Goal: Task Accomplishment & Management: Manage account settings

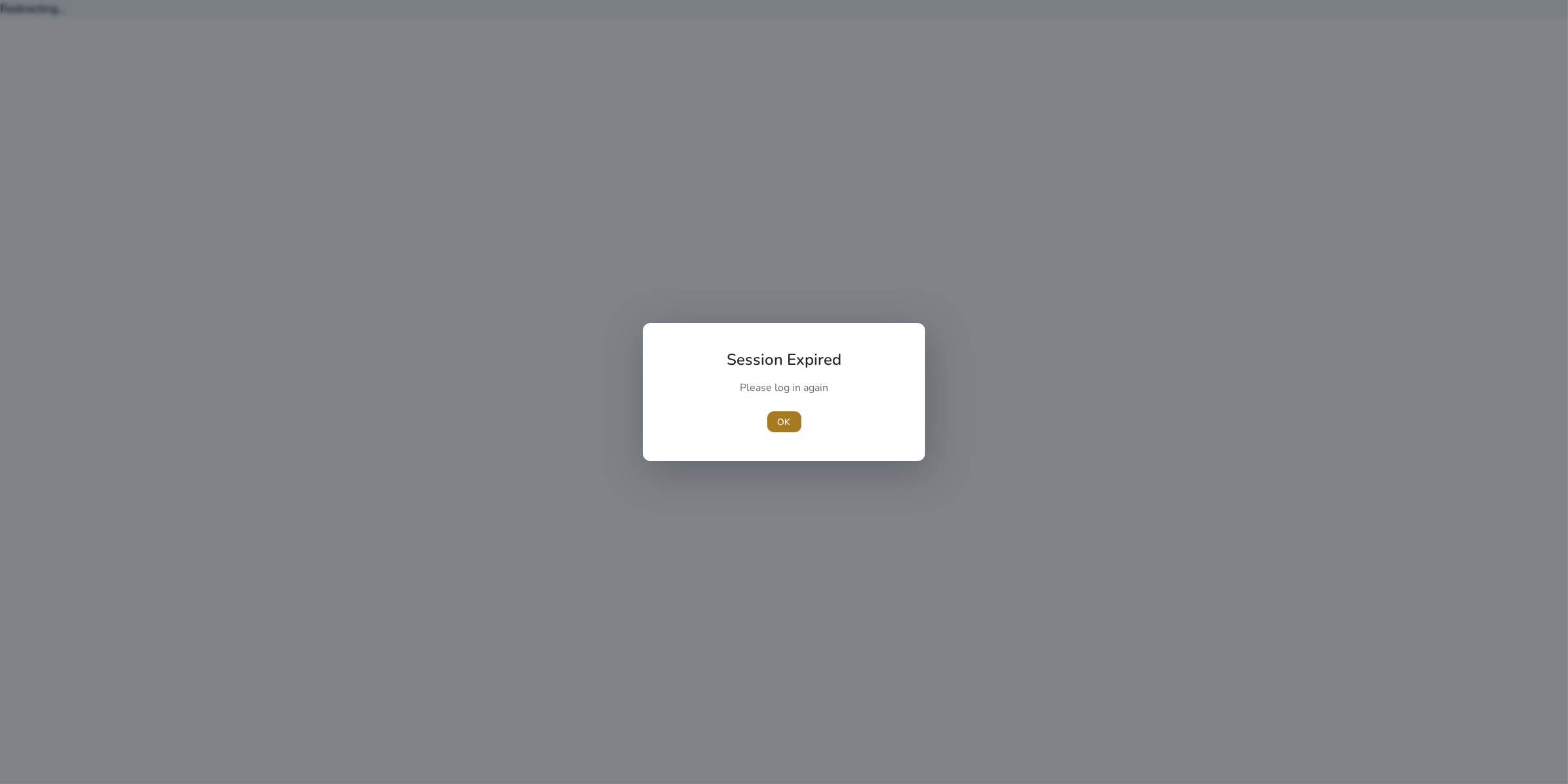
click at [783, 419] on span "OK" at bounding box center [784, 422] width 13 height 14
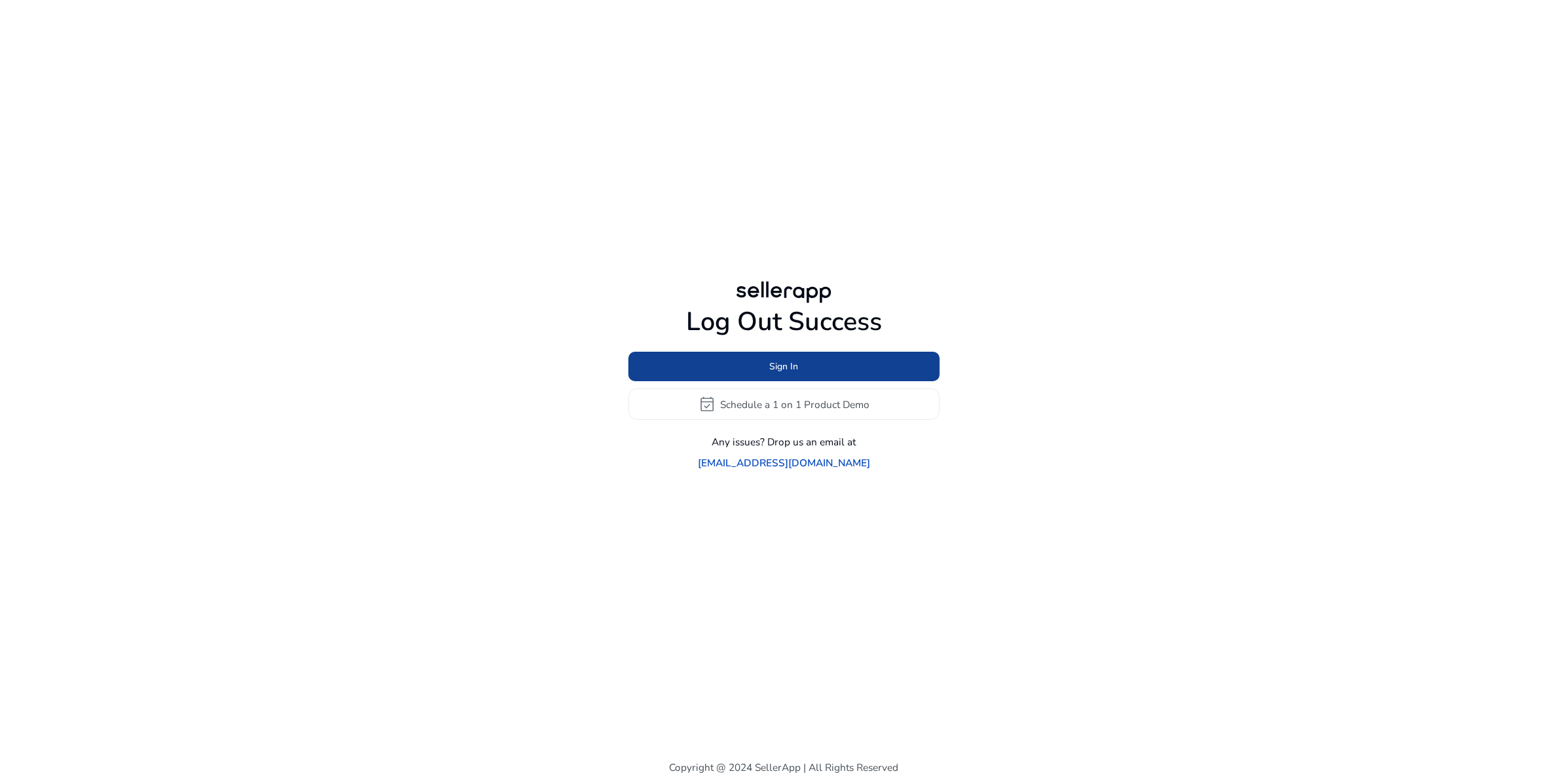
click at [788, 356] on span at bounding box center [784, 366] width 311 height 31
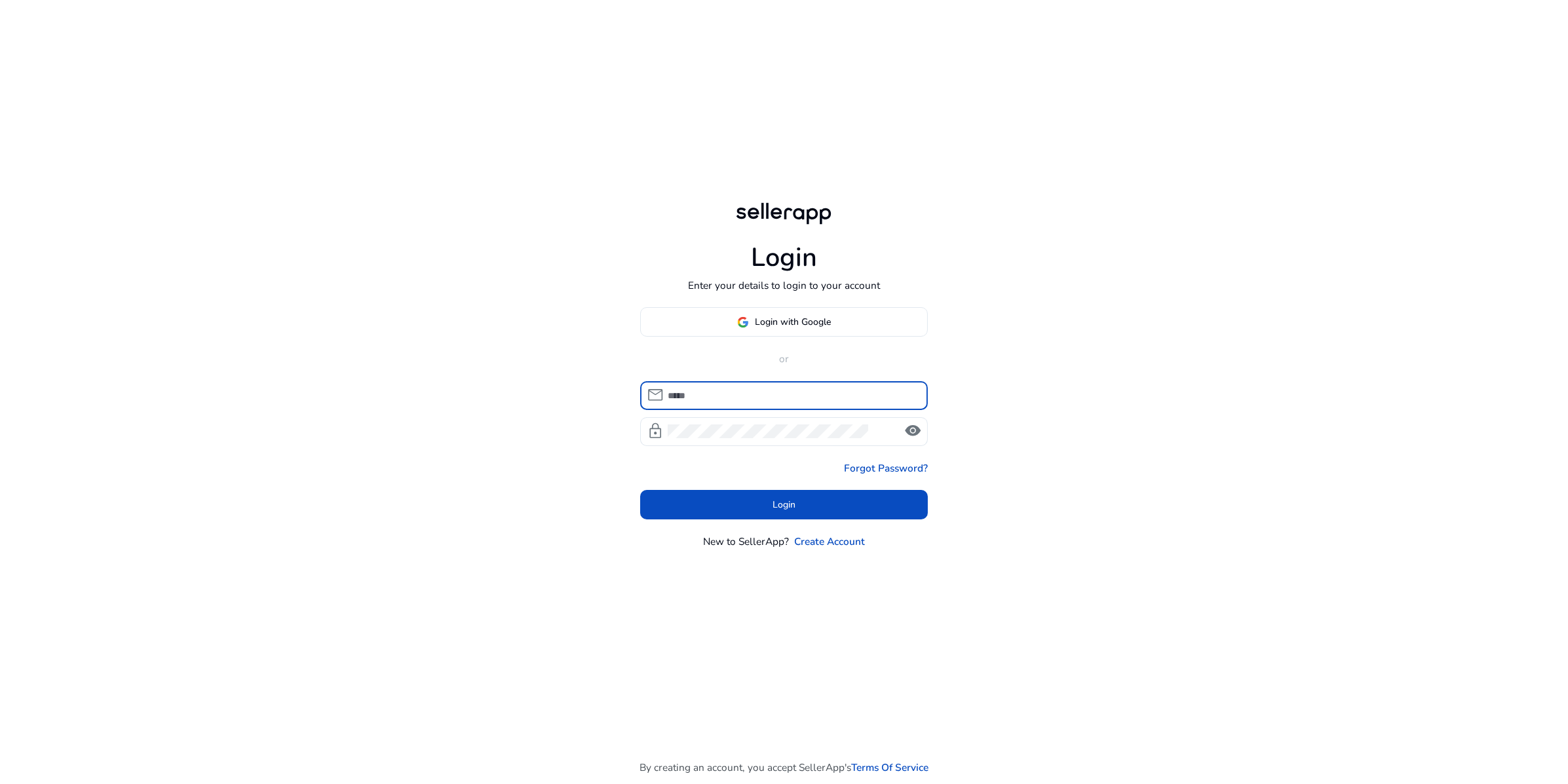
type input "**********"
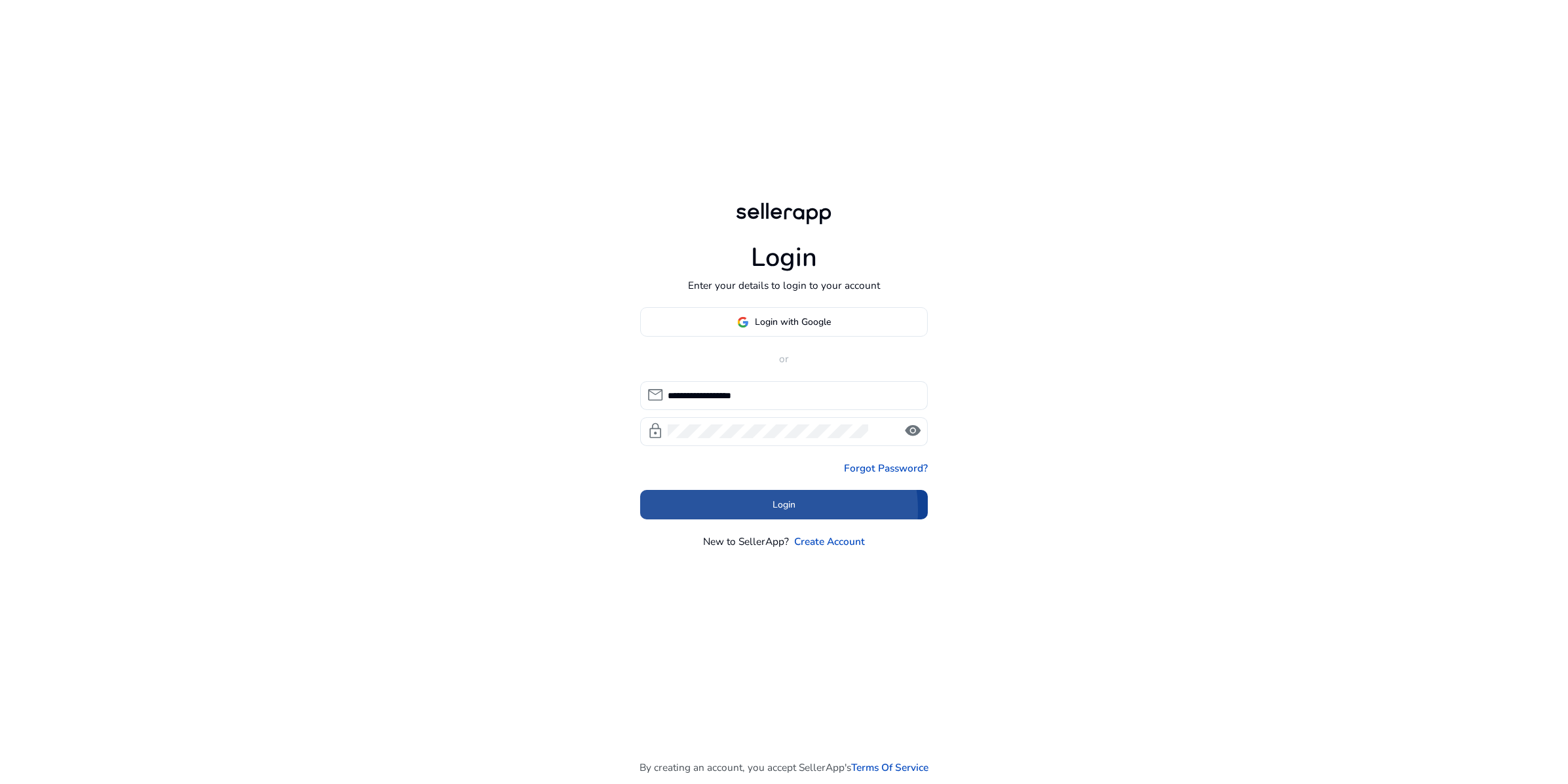
click at [780, 511] on span "Login" at bounding box center [784, 504] width 23 height 14
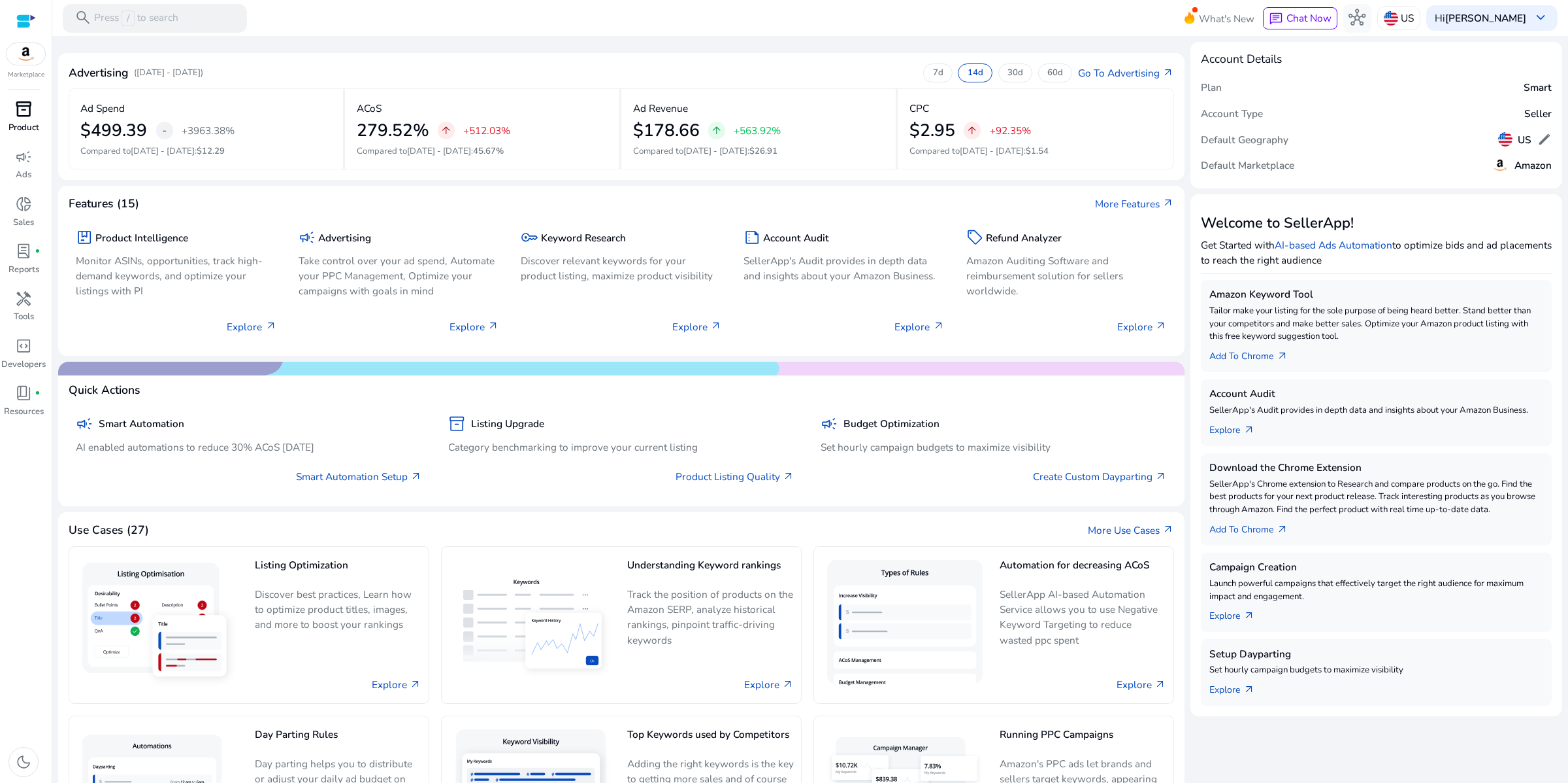
click at [17, 118] on span "inventory_2" at bounding box center [22, 109] width 17 height 17
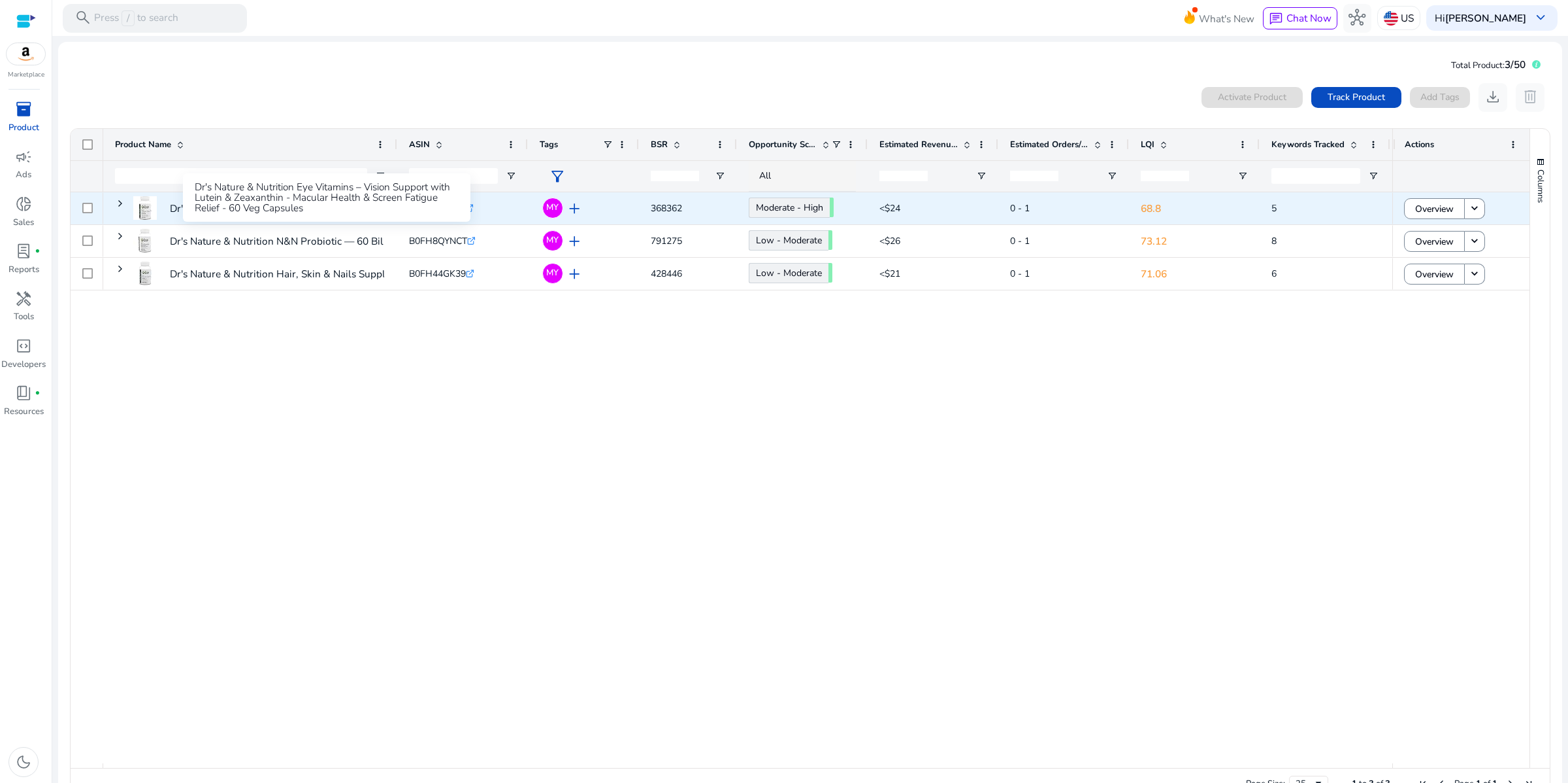
click at [281, 222] on p "Dr's Nature & Nutrition Eye Vitamins – Vision Support with Lutein..." at bounding box center [323, 208] width 305 height 27
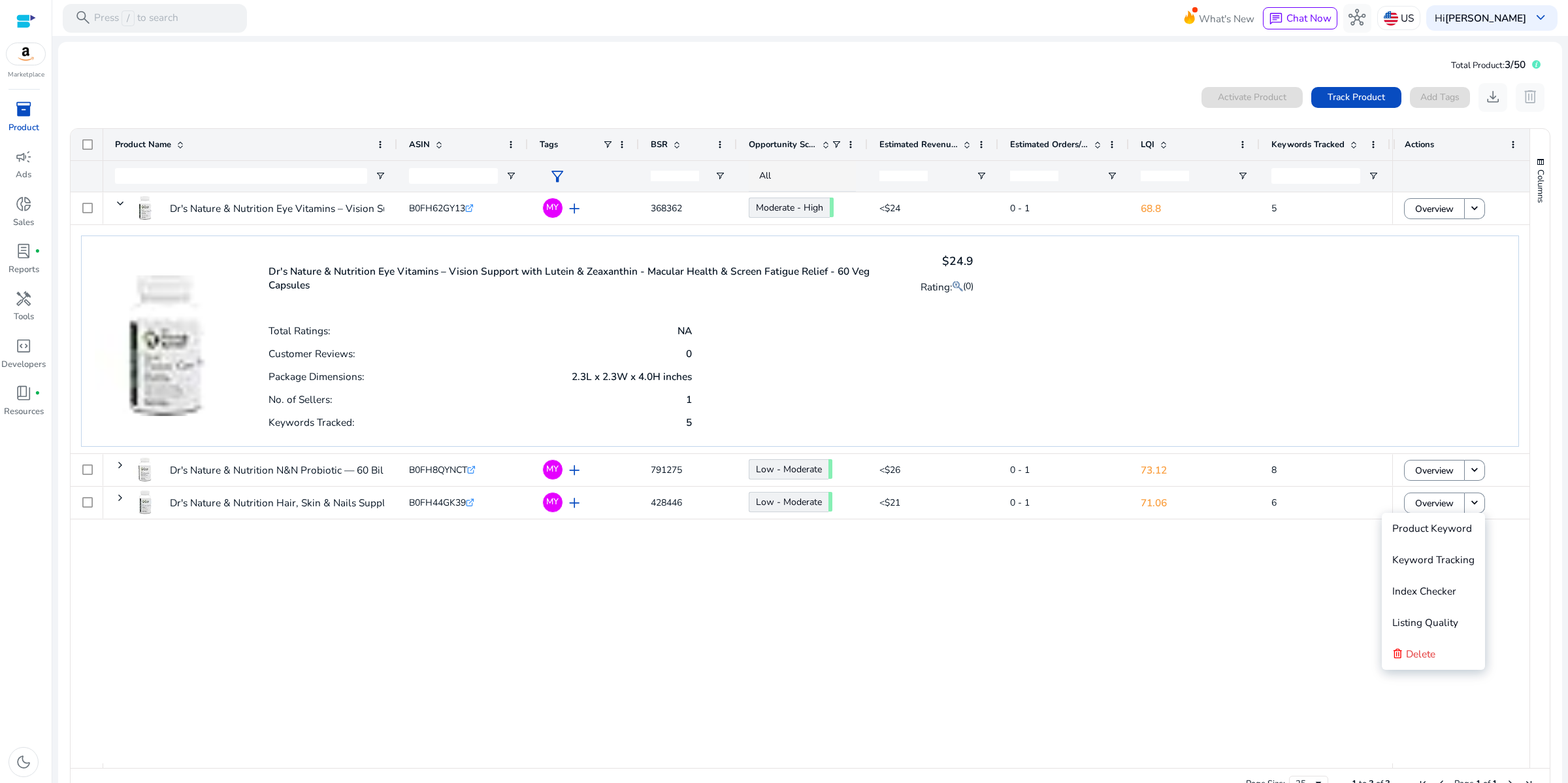
click at [228, 384] on img at bounding box center [164, 333] width 141 height 167
click at [953, 295] on mat-icon at bounding box center [958, 286] width 11 height 17
click at [963, 293] on span "(0)" at bounding box center [968, 286] width 11 height 13
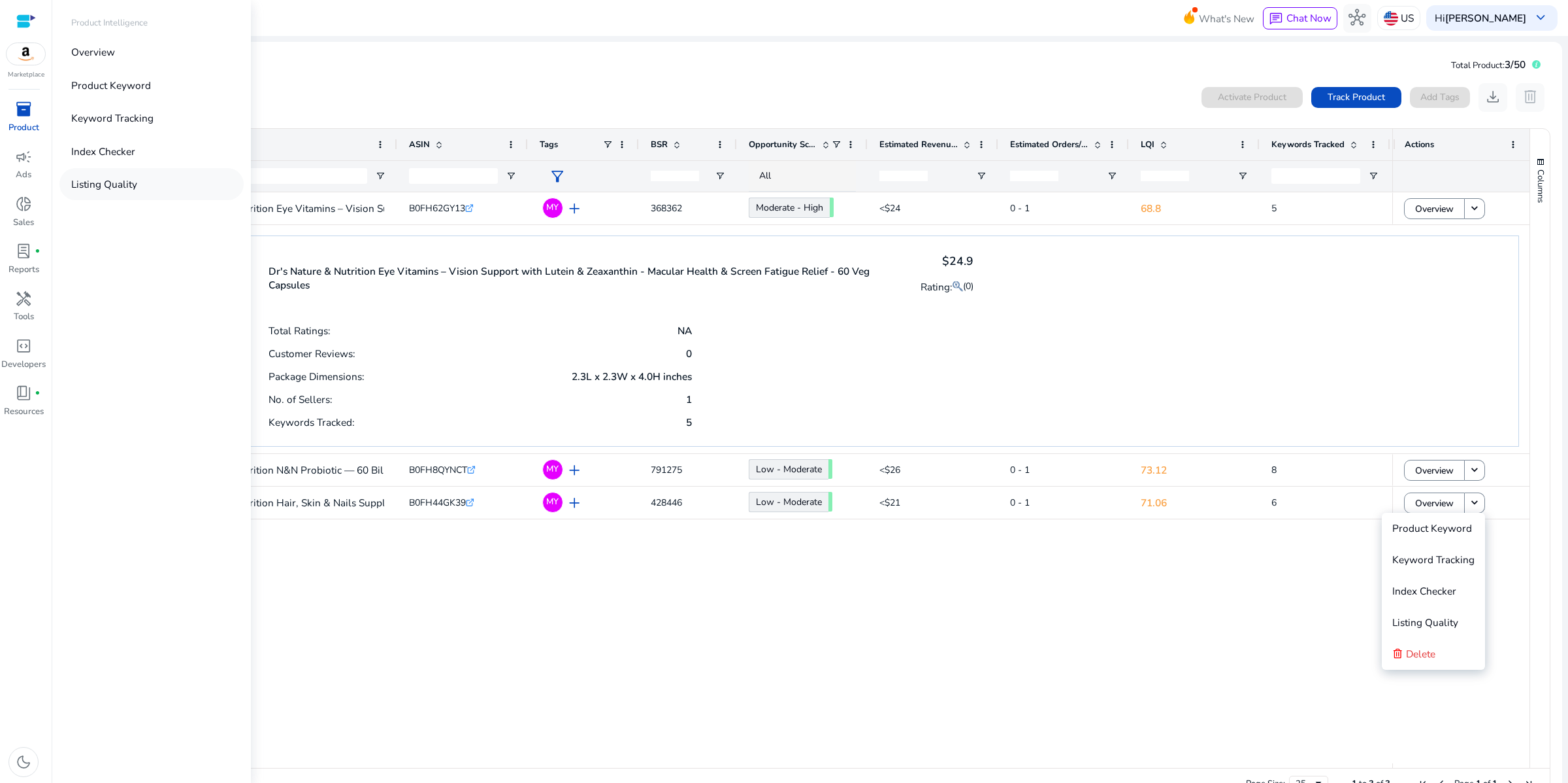
click at [137, 192] on p "Listing Quality" at bounding box center [104, 184] width 66 height 15
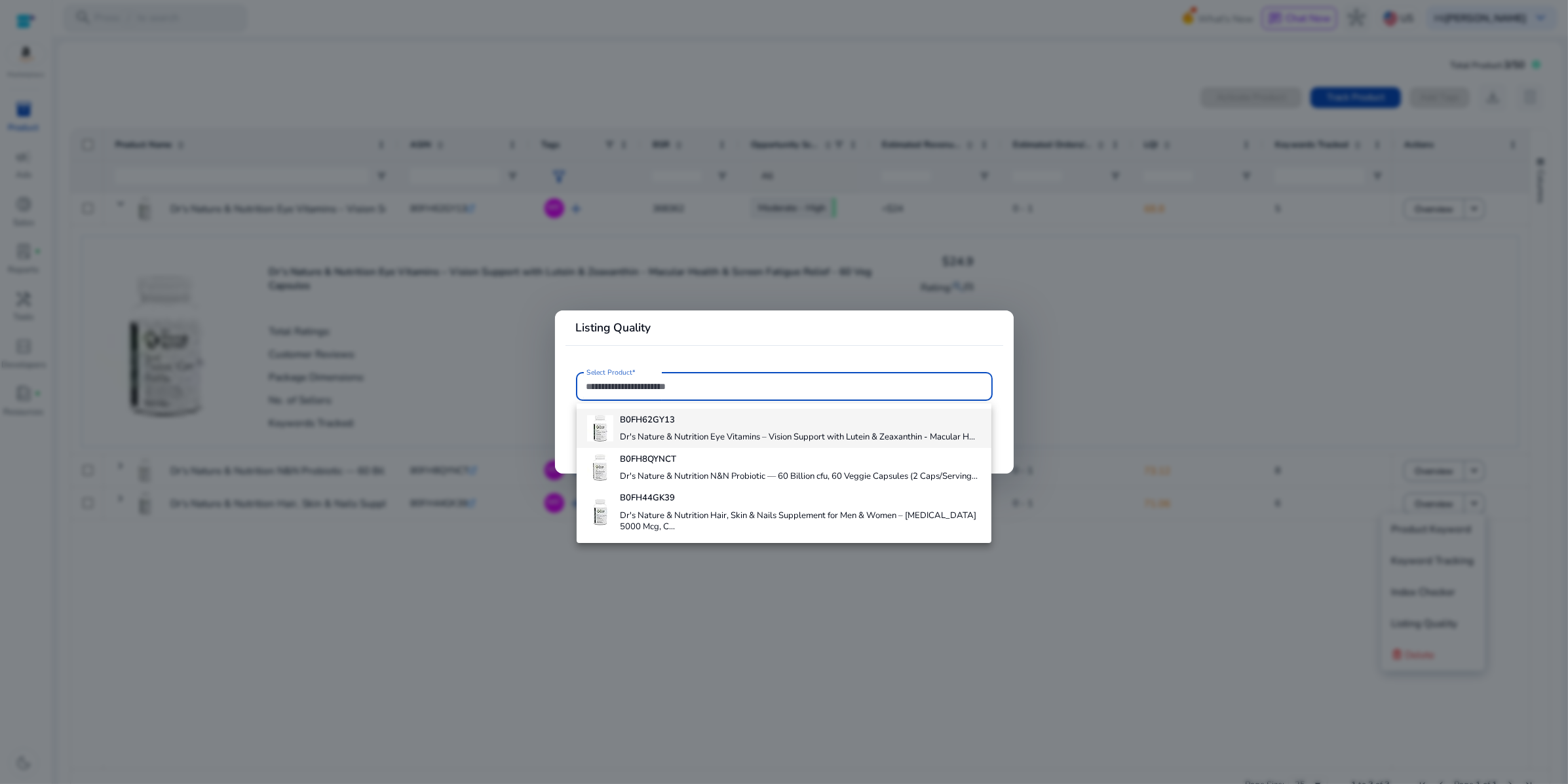
click at [716, 443] on h4 "Dr's Nature & Nutrition Eye Vitamins – Vision Support with Lutein & Zeaxanthin …" at bounding box center [797, 437] width 355 height 12
type input "**********"
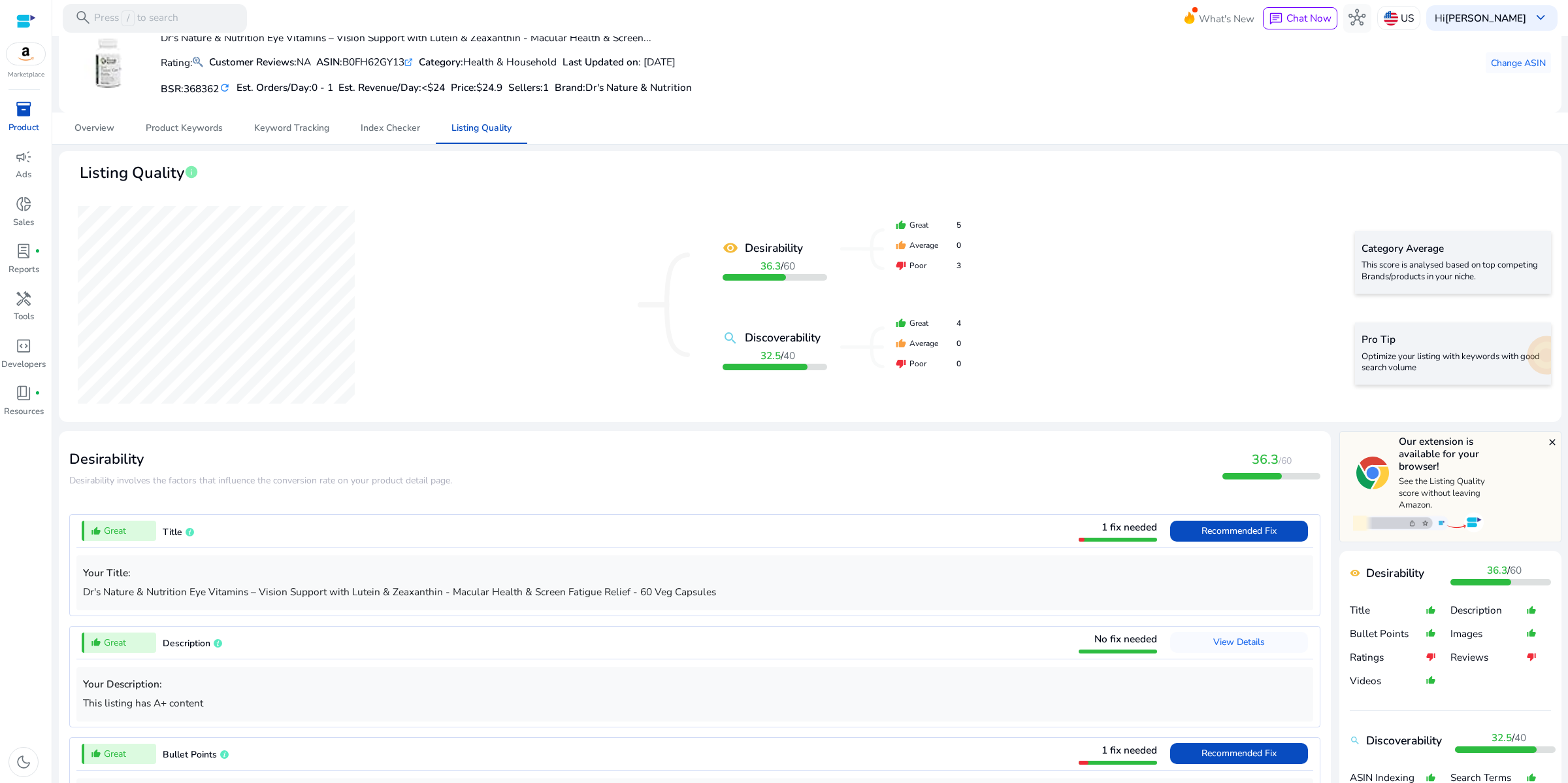
scroll to position [92, 0]
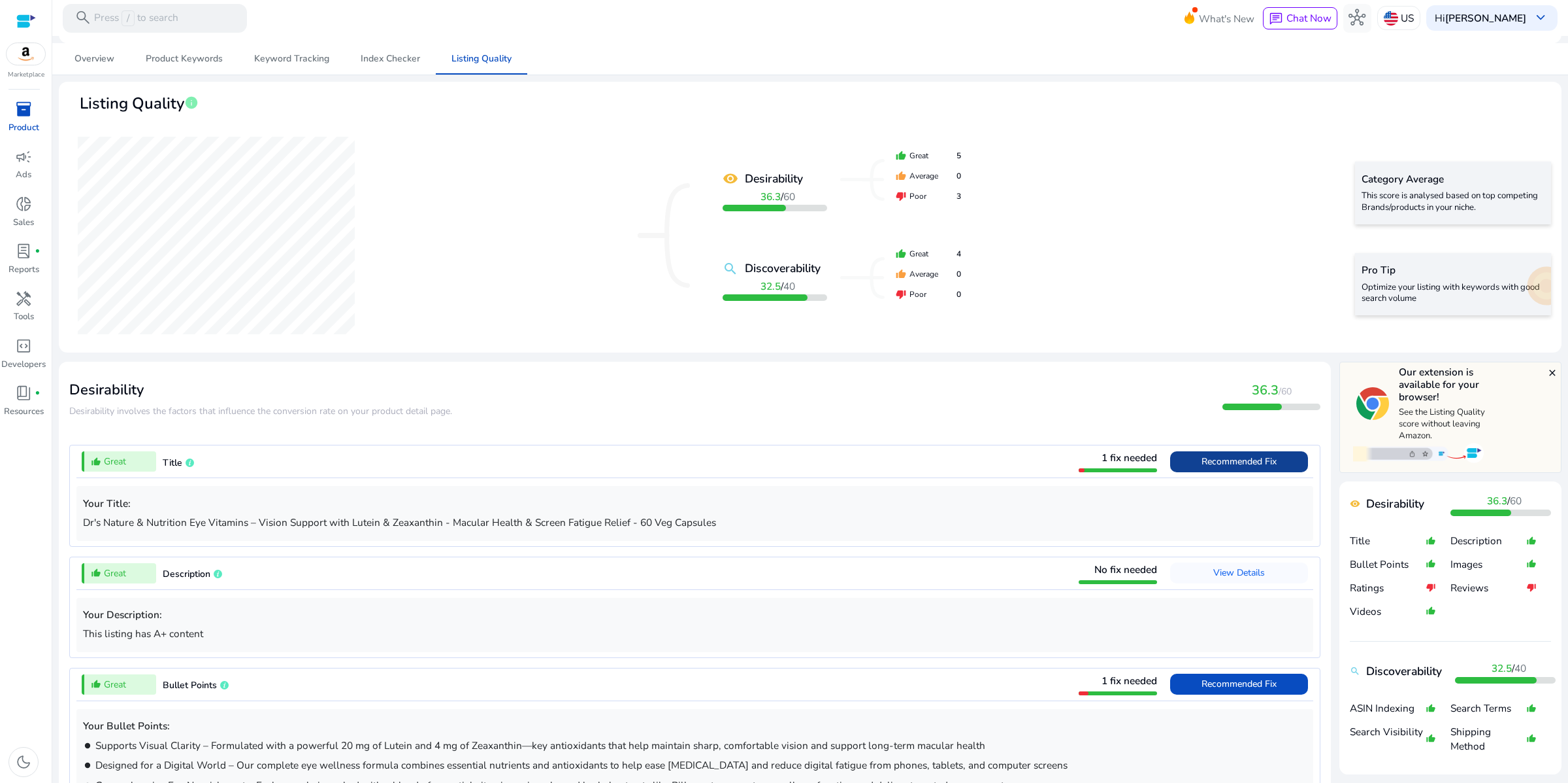
click at [1202, 468] on span "Recommended Fix" at bounding box center [1238, 461] width 75 height 13
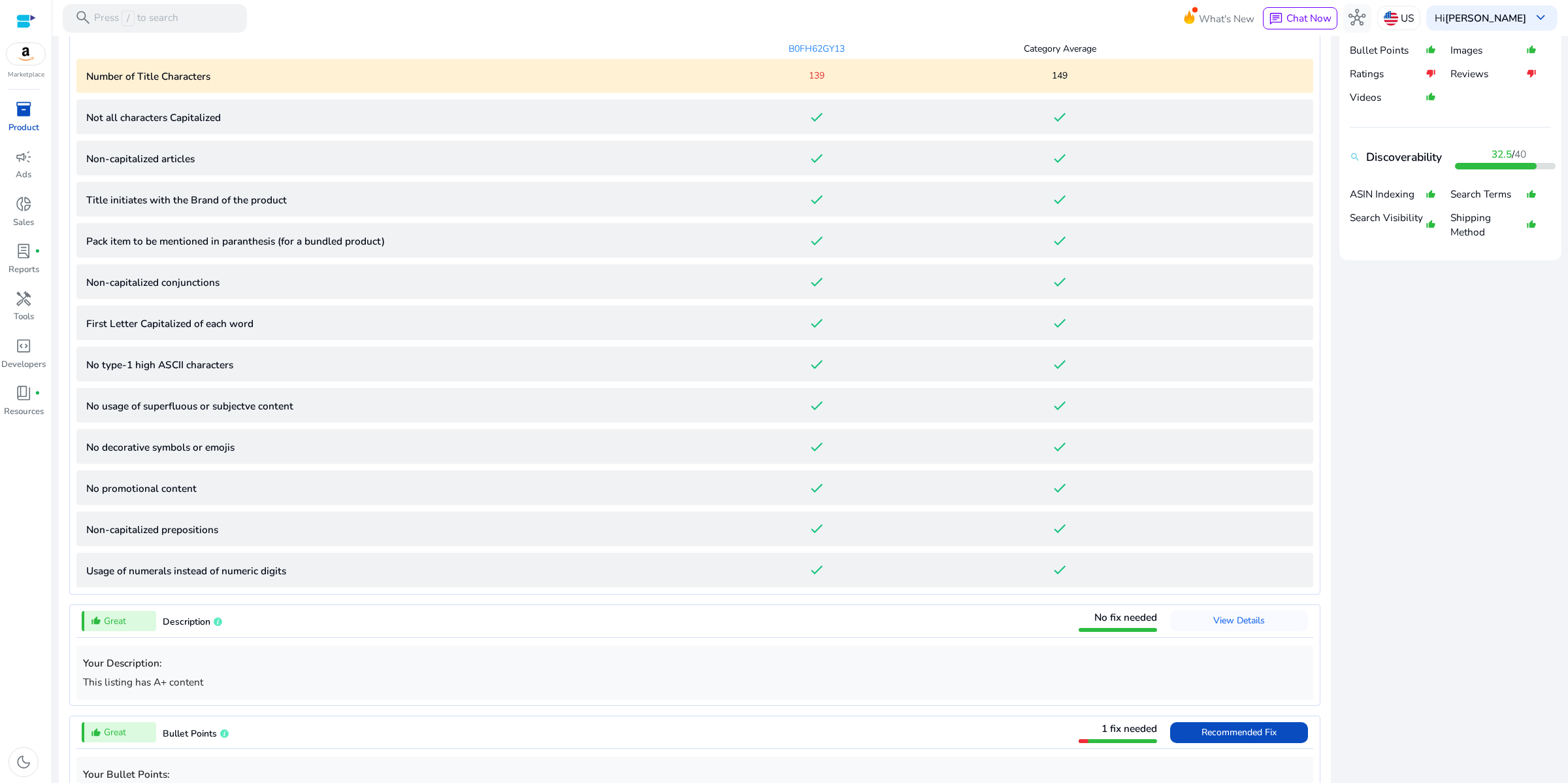
scroll to position [614, 0]
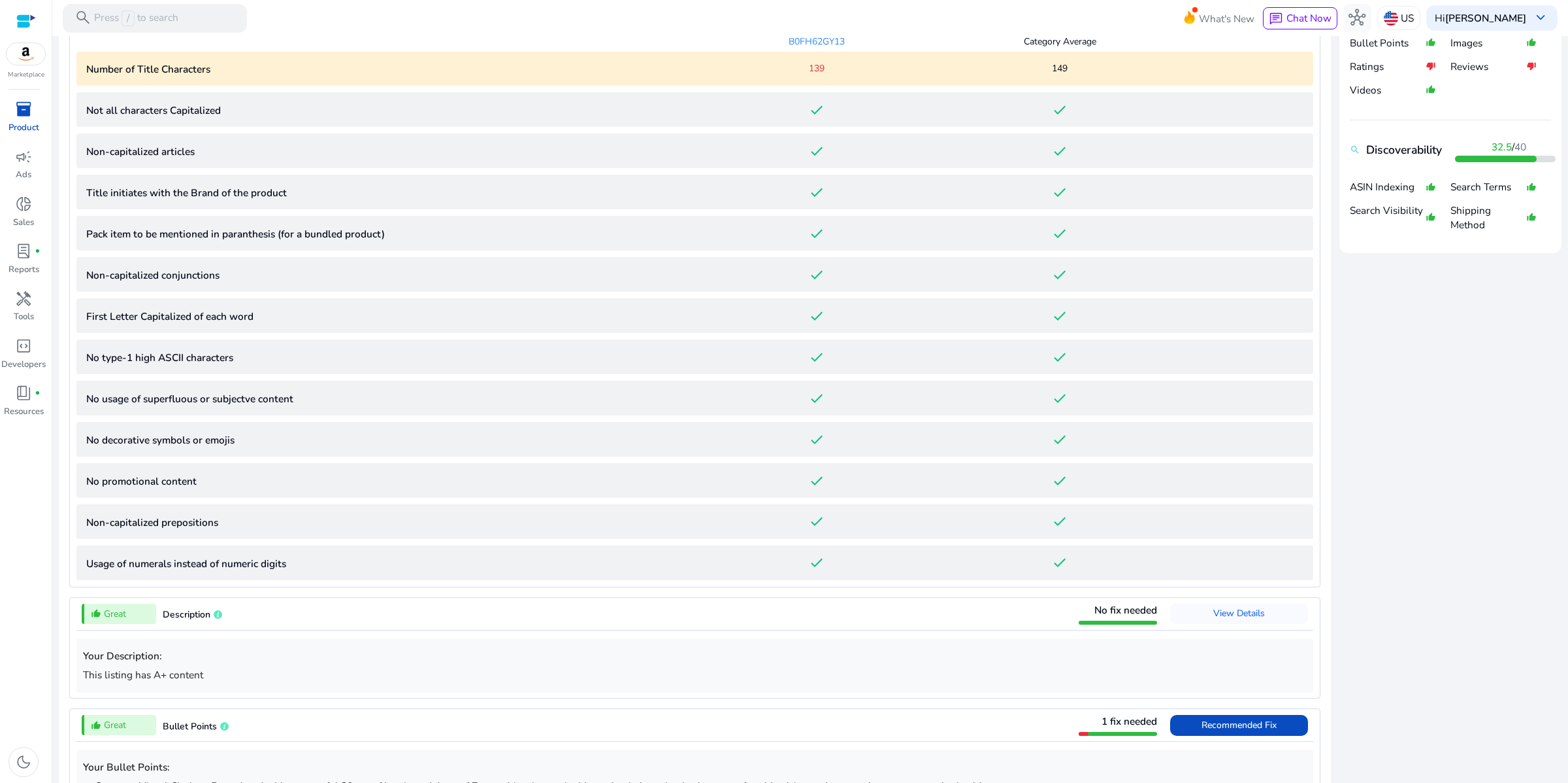
click at [1060, 75] on span "149" at bounding box center [1060, 68] width 16 height 14
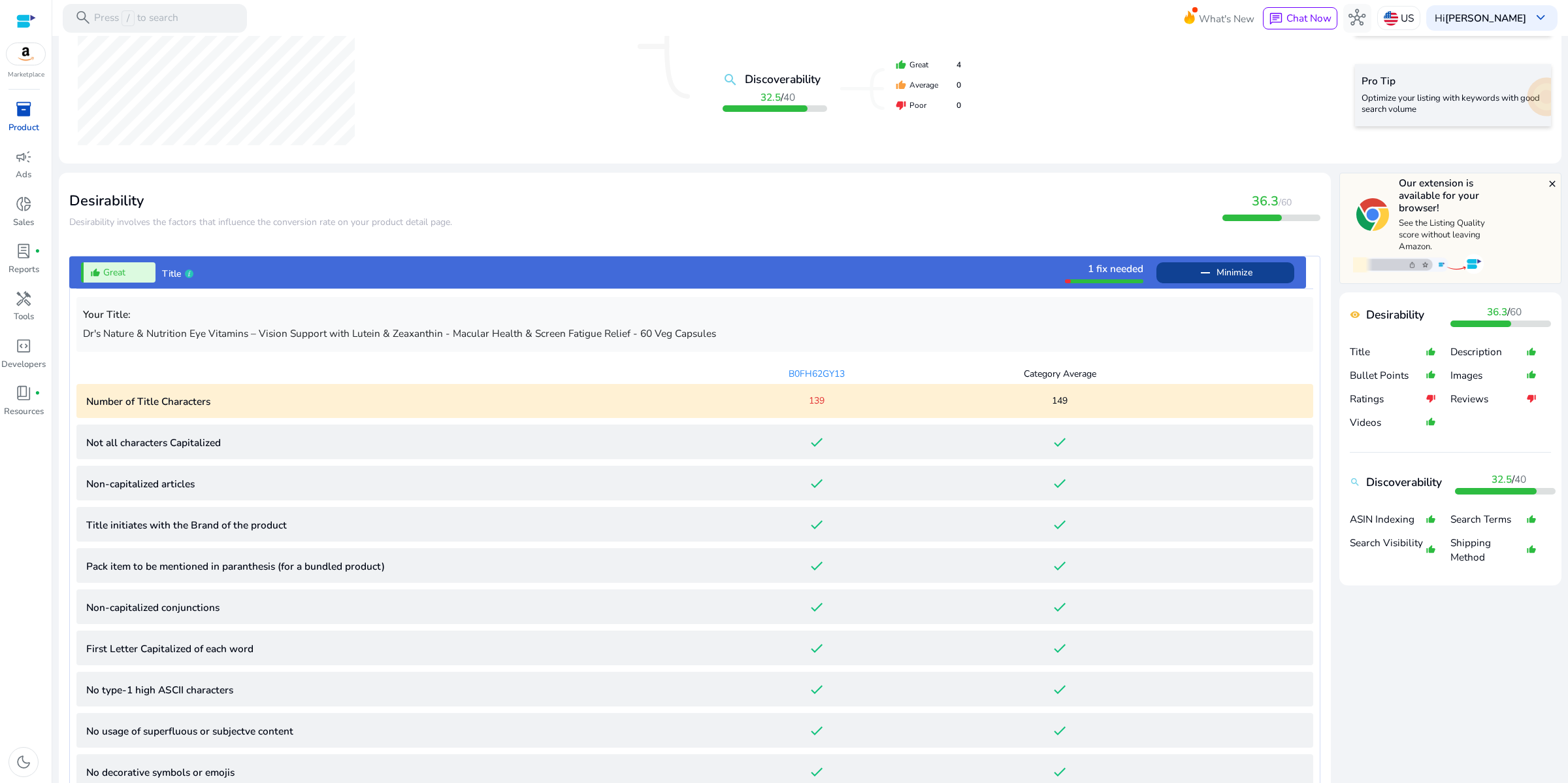
scroll to position [0, 0]
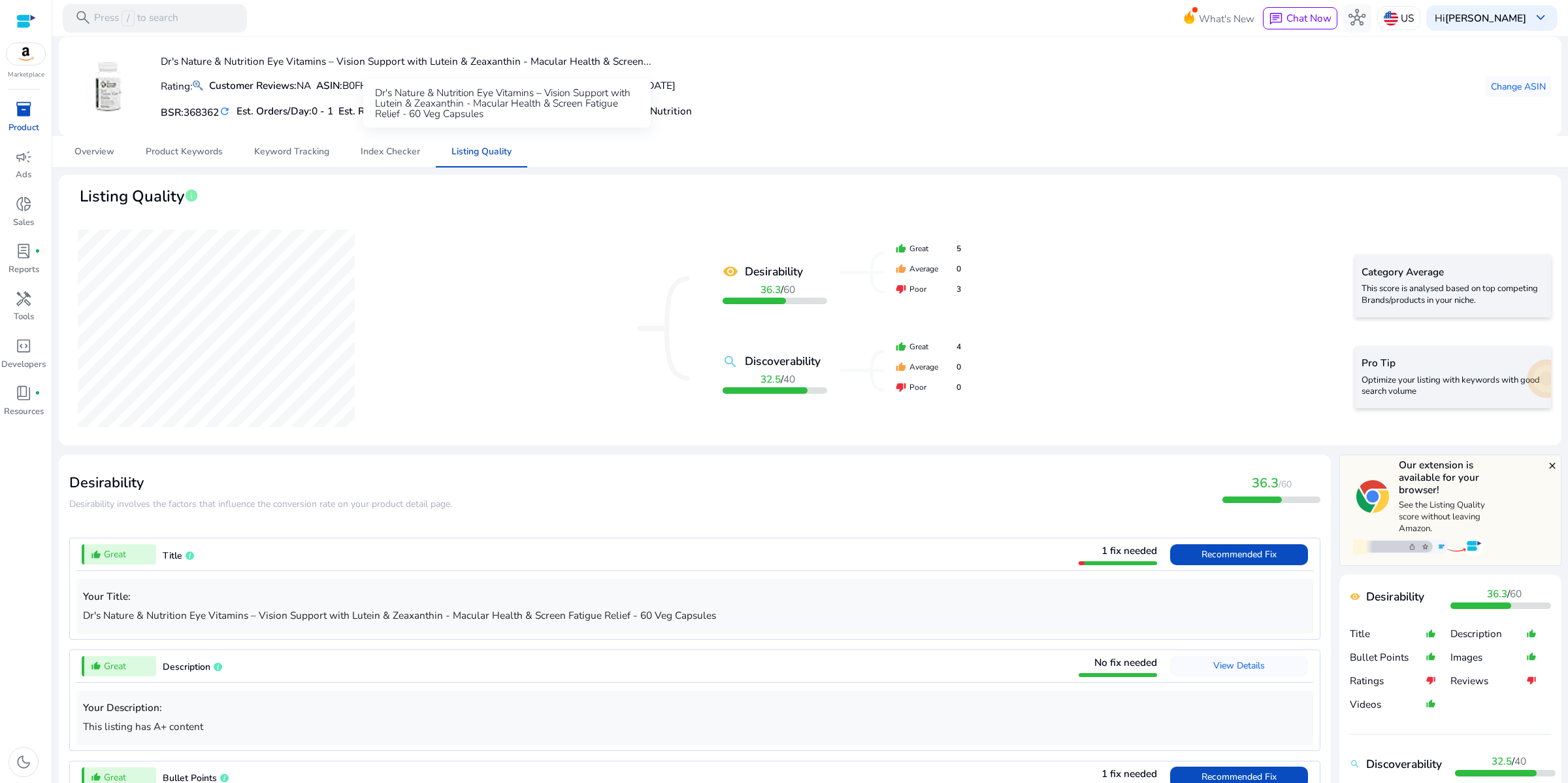
click at [418, 101] on div "Dr's Nature & Nutrition Eye Vitamins – Vision Support with Lutein & Zeaxanthin …" at bounding box center [507, 103] width 288 height 49
click at [107, 107] on img at bounding box center [108, 87] width 49 height 49
click at [203, 94] on mat-icon at bounding box center [197, 85] width 11 height 17
click at [23, 118] on span "inventory_2" at bounding box center [22, 109] width 17 height 17
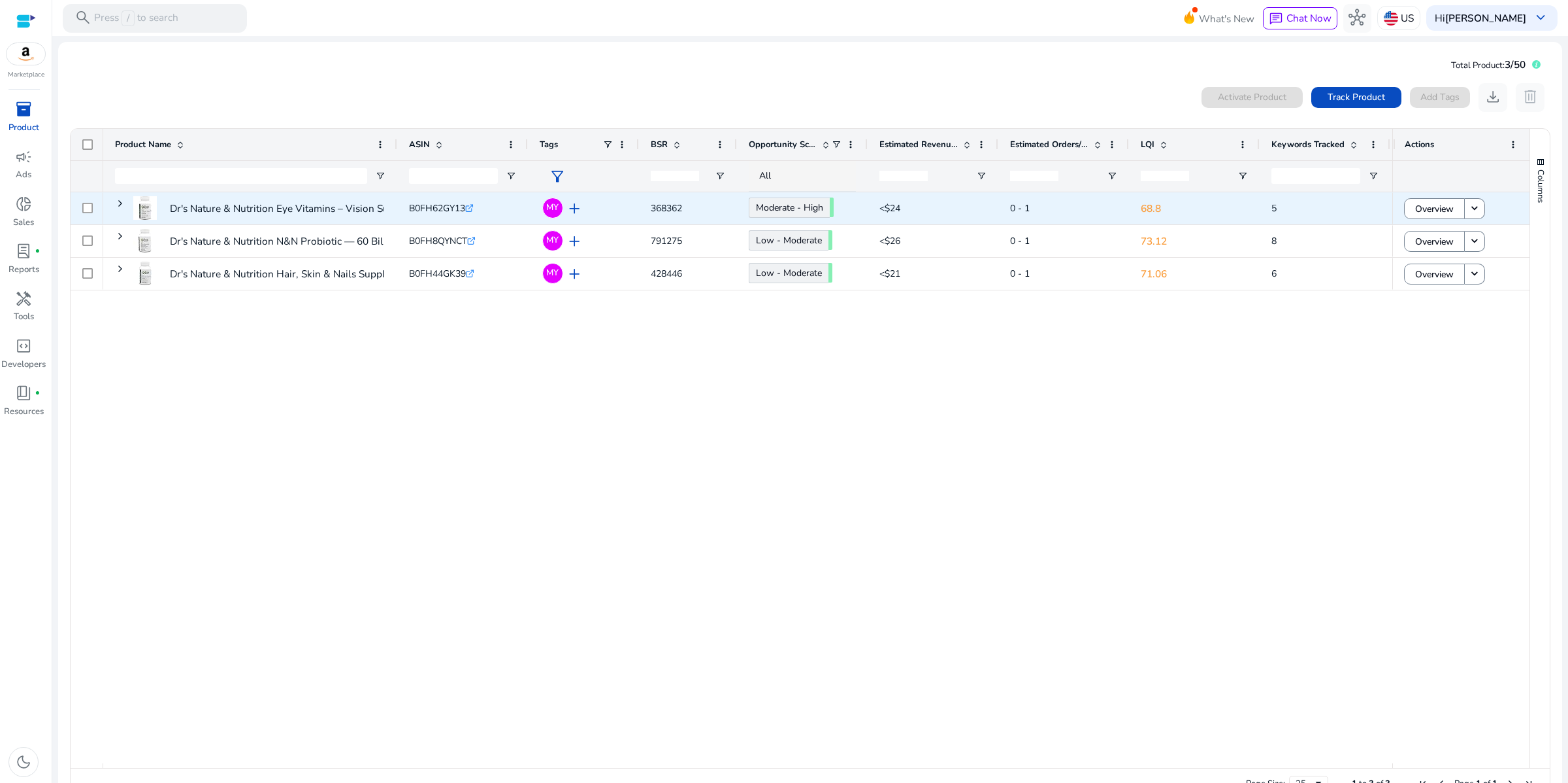
click at [473, 212] on icon ".st0{fill:#2c8af8}" at bounding box center [470, 208] width 9 height 9
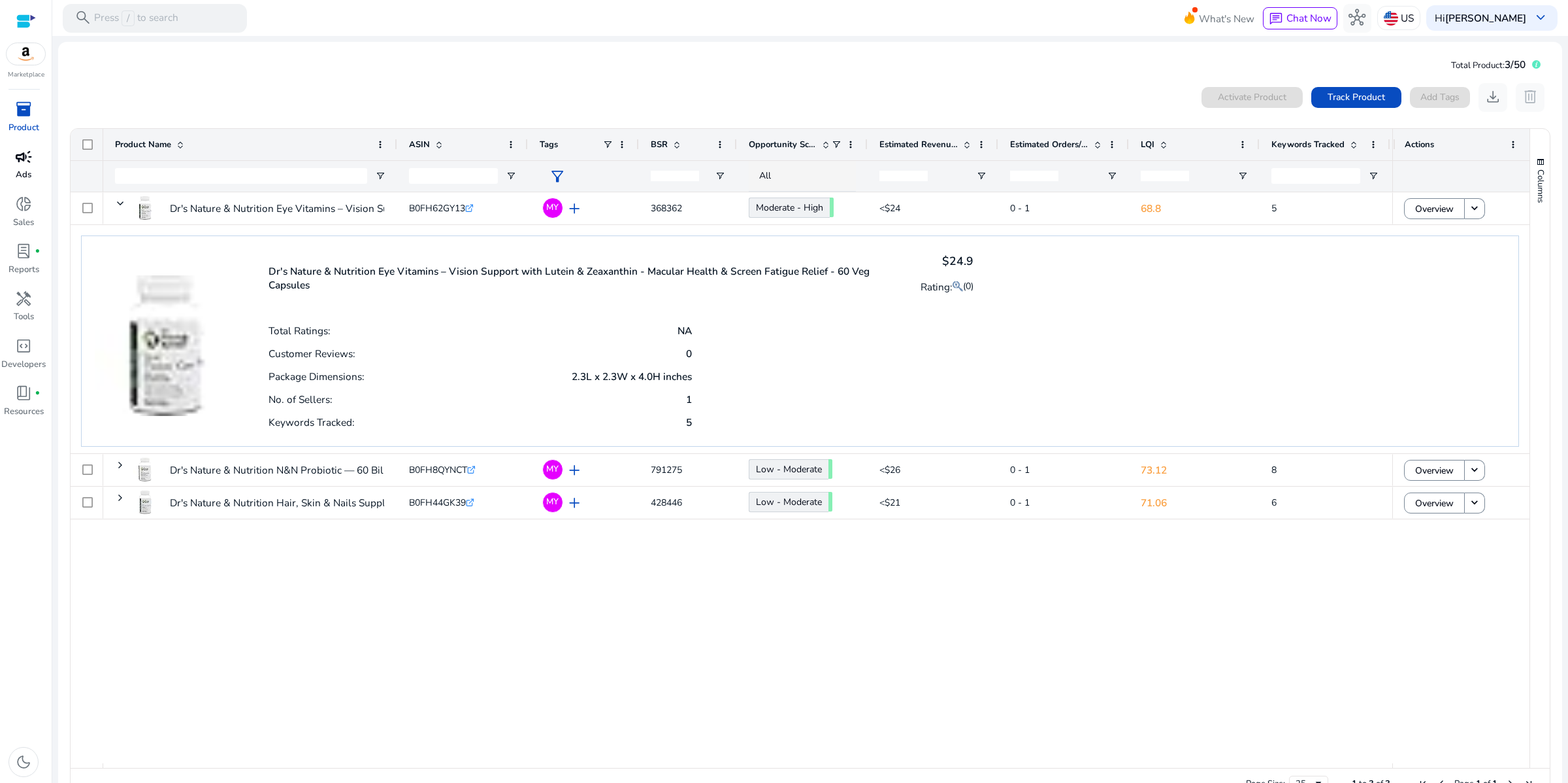
click at [17, 165] on span "campaign" at bounding box center [22, 157] width 17 height 17
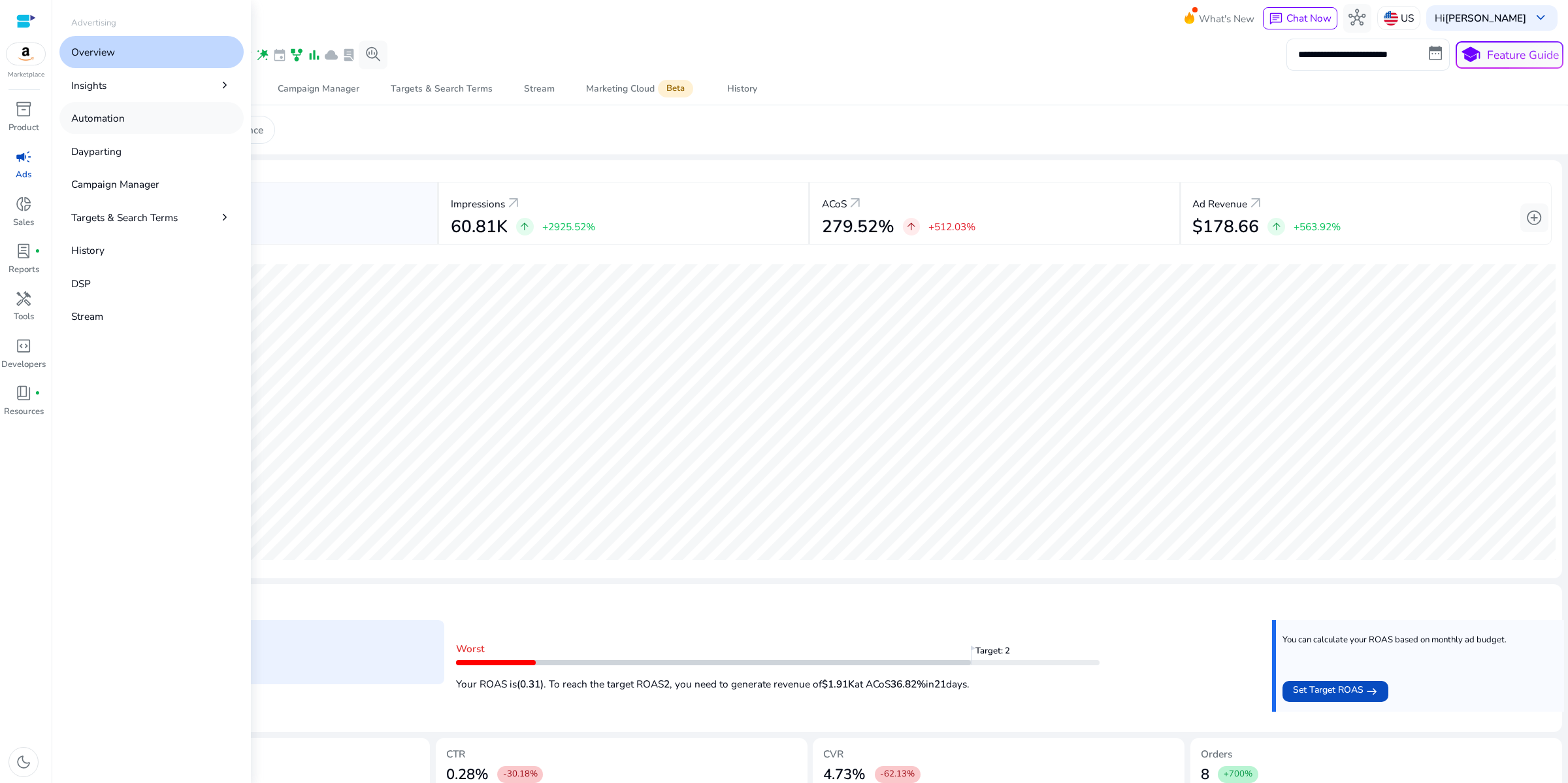
click at [170, 134] on link "Automation" at bounding box center [152, 118] width 185 height 32
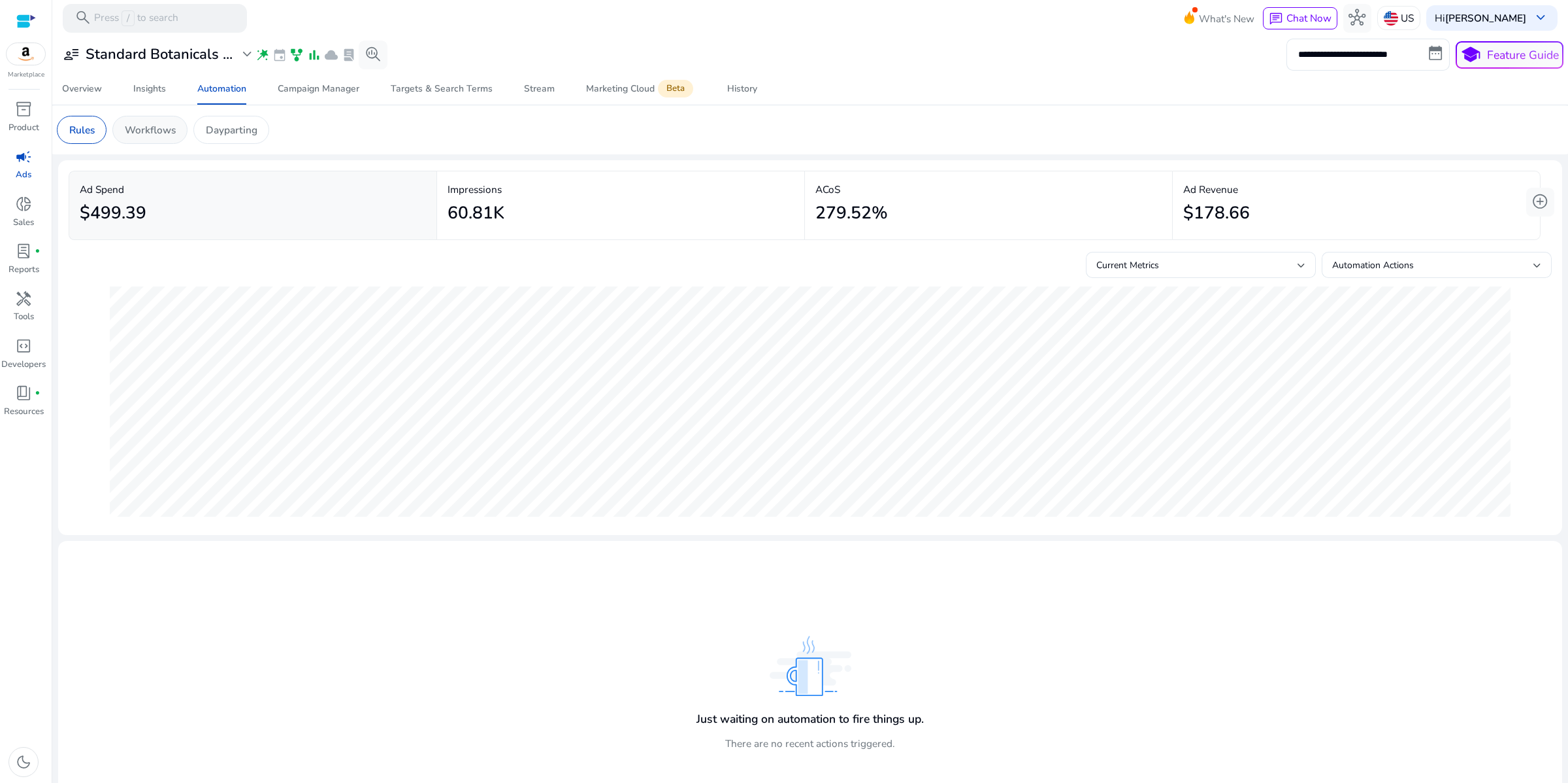
click at [176, 137] on p "Workflows" at bounding box center [150, 129] width 51 height 15
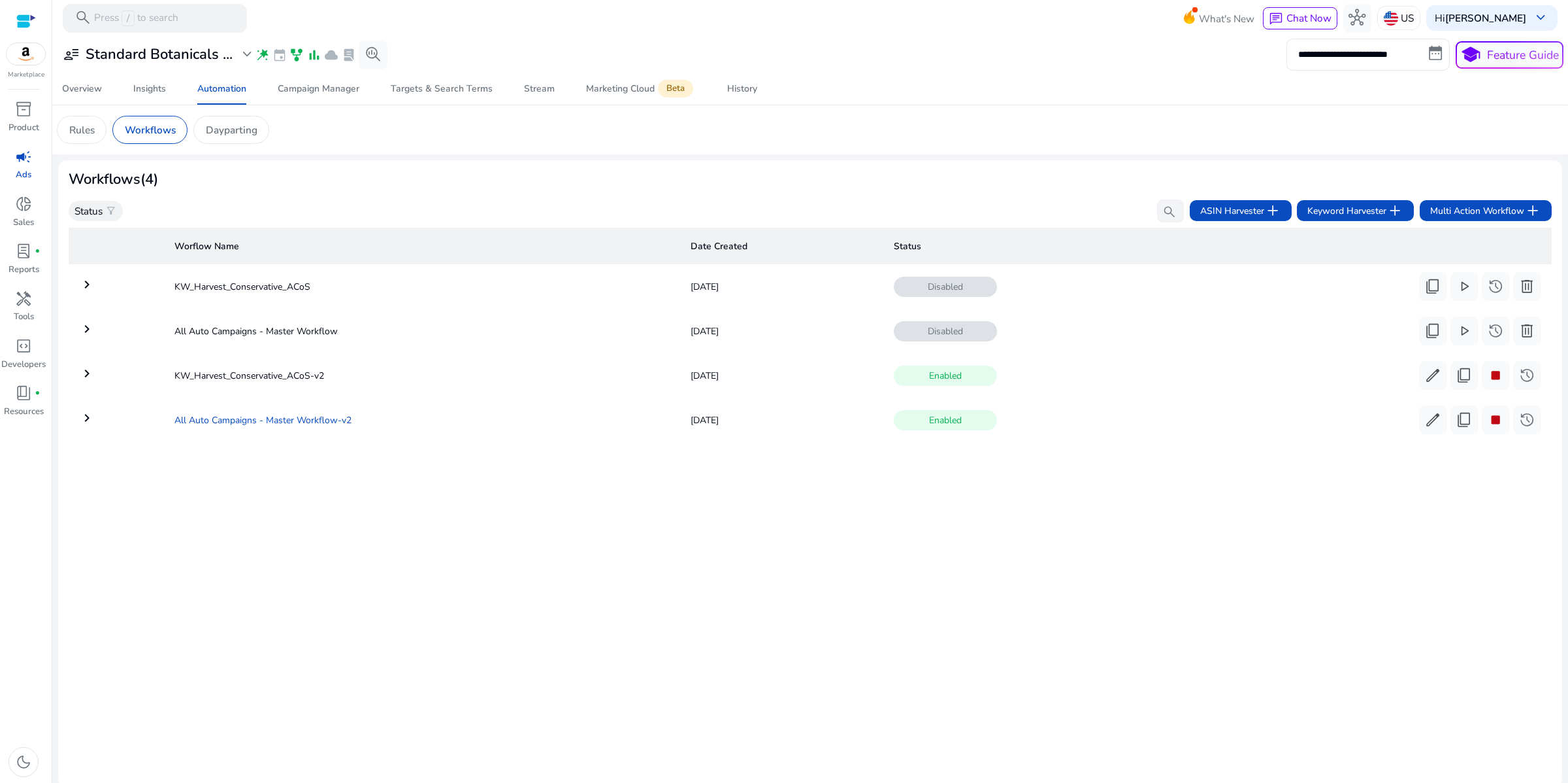
click at [236, 437] on td "All Auto Campaigns - Master Workflow-v2" at bounding box center [422, 419] width 516 height 34
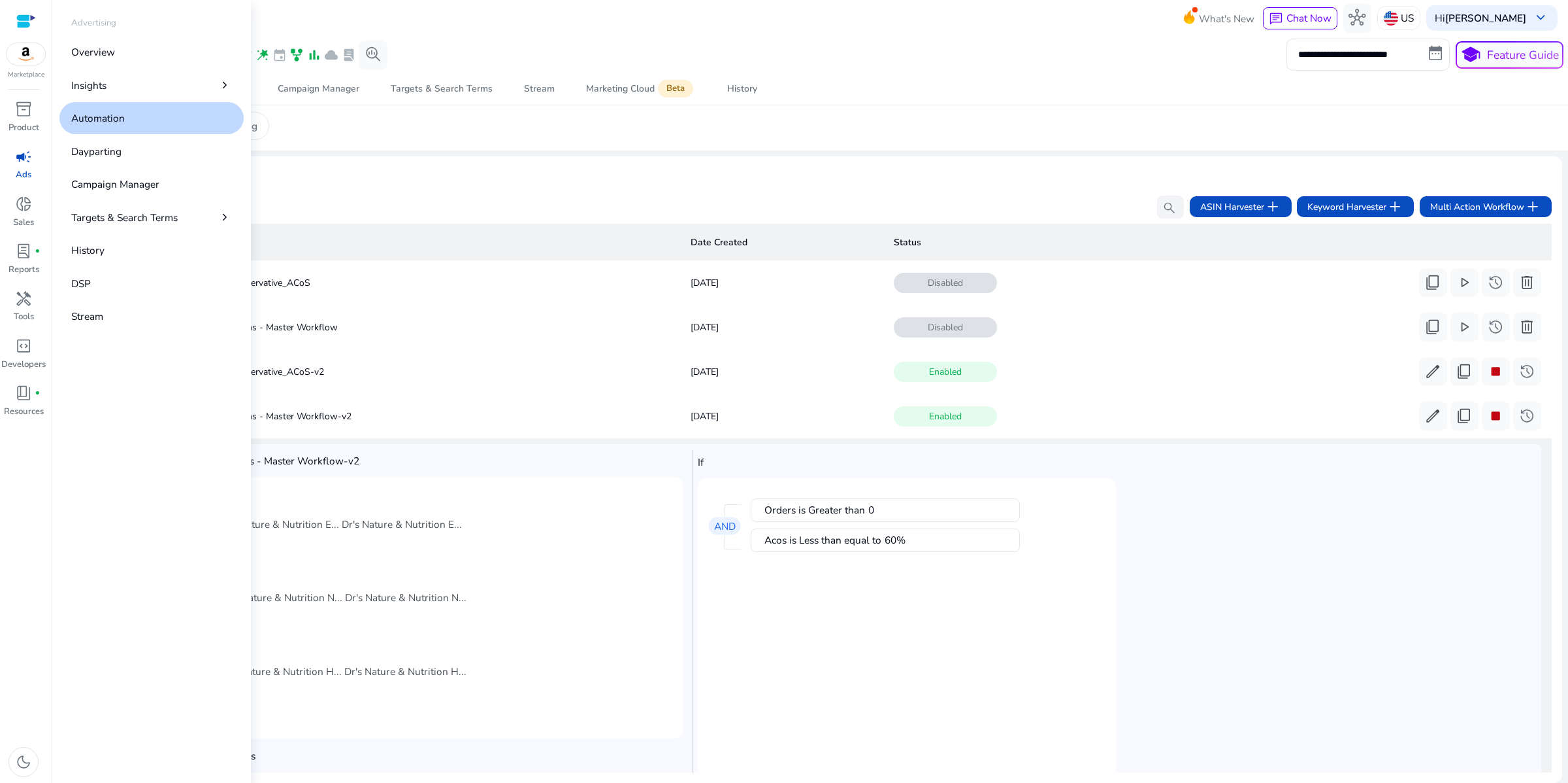
click at [15, 165] on span "campaign" at bounding box center [22, 157] width 17 height 17
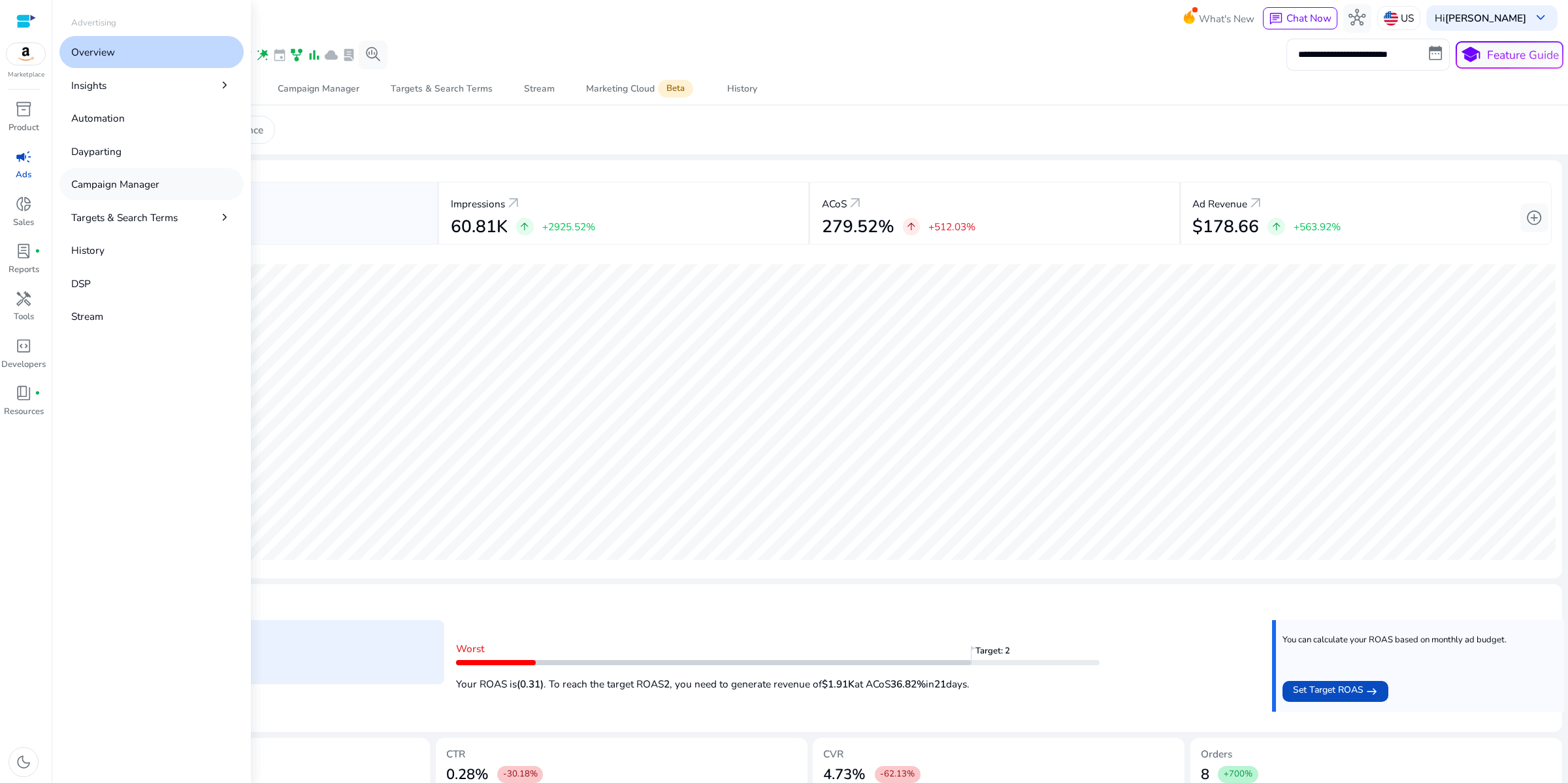
click at [159, 192] on p "Campaign Manager" at bounding box center [115, 184] width 88 height 15
